Goal: Information Seeking & Learning: Learn about a topic

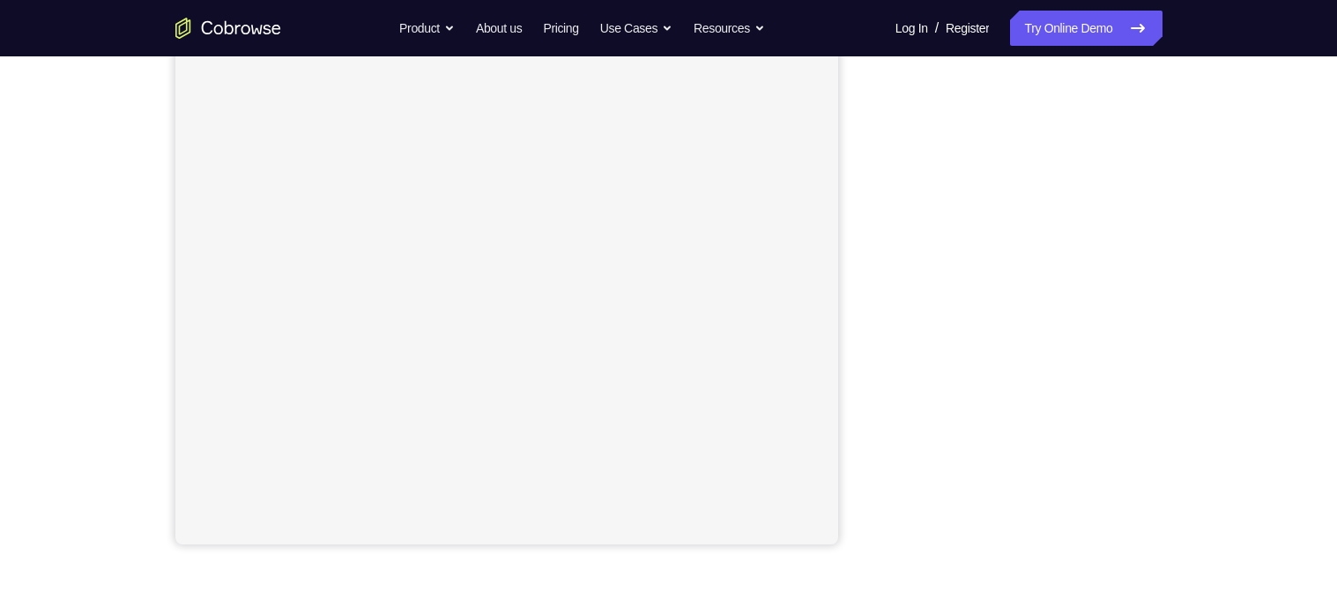
scroll to position [280, 0]
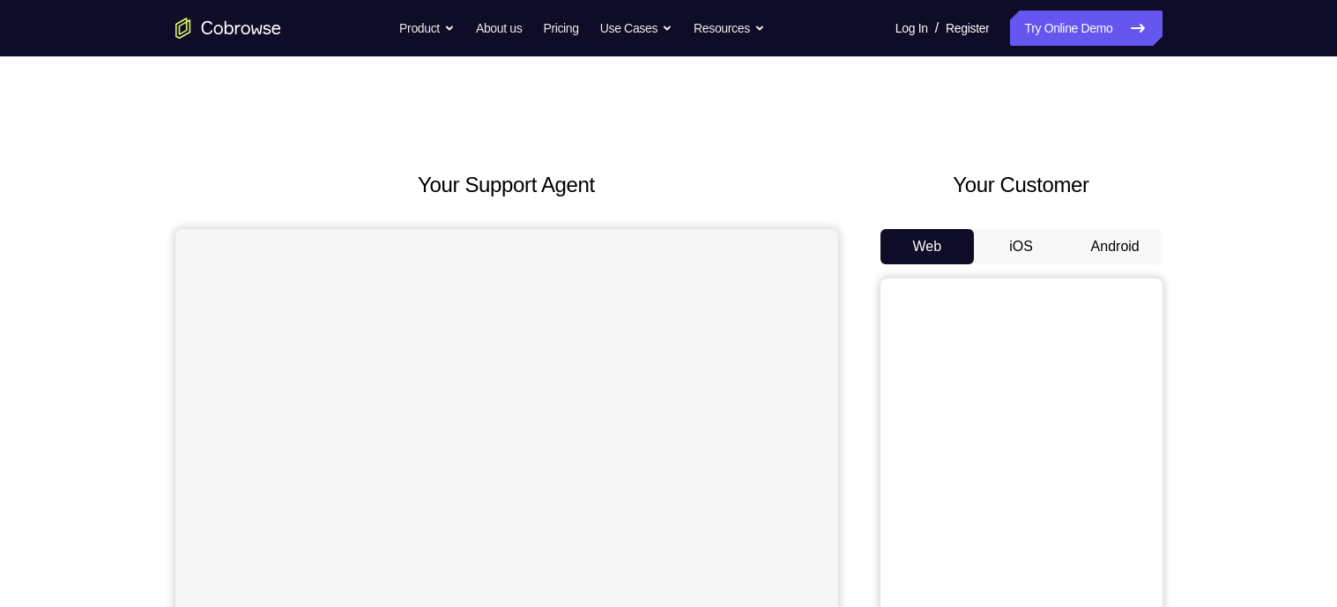
click at [1109, 239] on button "Android" at bounding box center [1116, 246] width 94 height 35
